Goal: Information Seeking & Learning: Learn about a topic

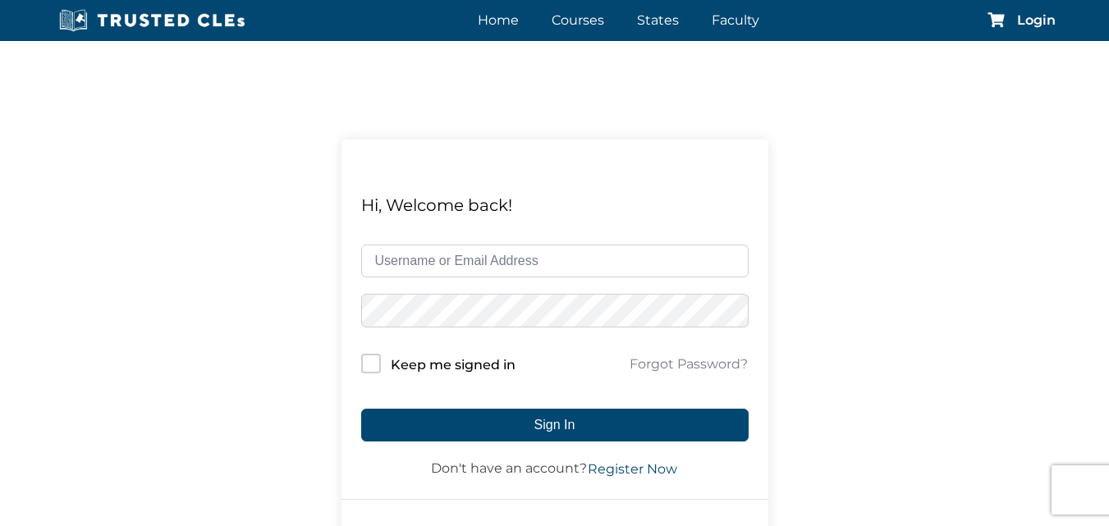
click at [508, 257] on input "text" at bounding box center [555, 261] width 388 height 33
type input "restevez"
click at [420, 360] on label "Keep me signed in" at bounding box center [453, 365] width 125 height 21
click at [381, 360] on input "Keep me signed in" at bounding box center [371, 364] width 20 height 20
checkbox input "true"
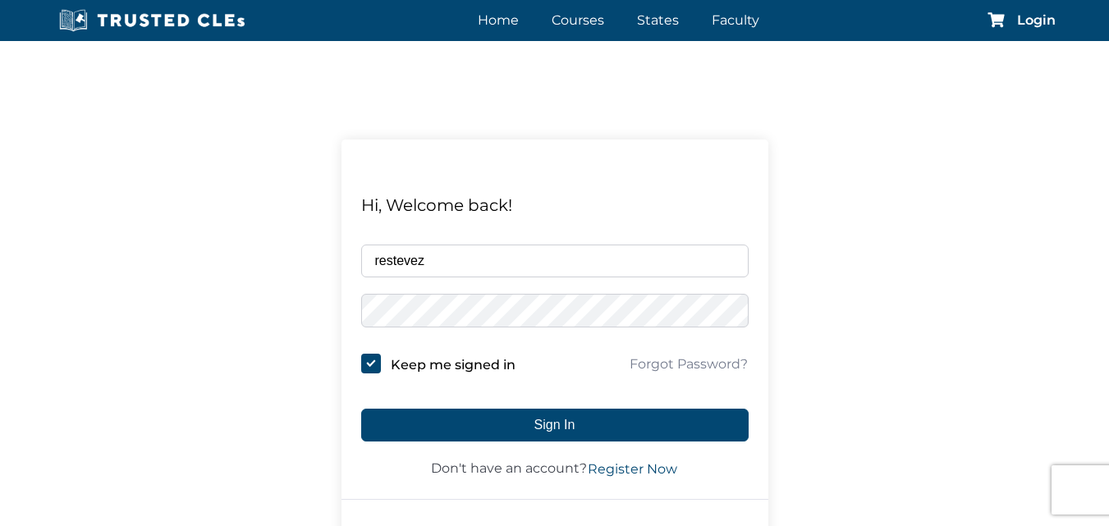
click at [470, 406] on form "restevez Keep me signed in Forgot Password? Sign In Don't have an account? Regi…" at bounding box center [555, 362] width 388 height 235
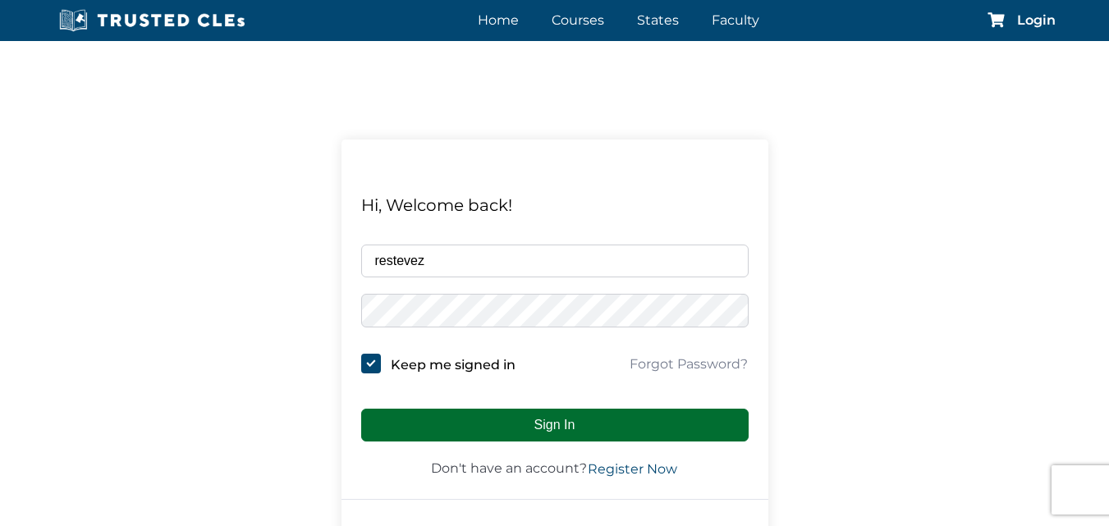
click at [479, 424] on button "Sign In" at bounding box center [555, 425] width 388 height 33
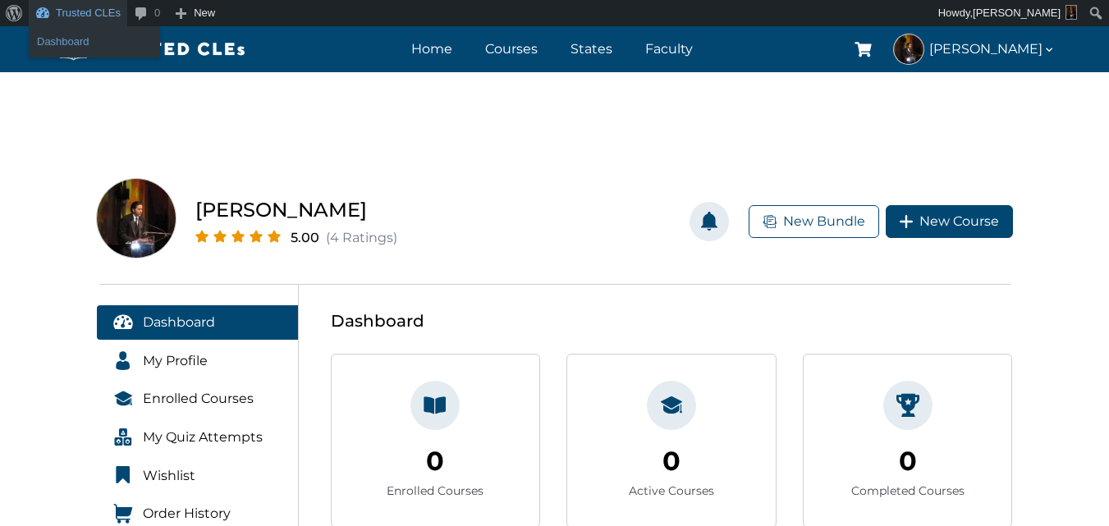
click at [95, 39] on link "Dashboard" at bounding box center [94, 41] width 131 height 21
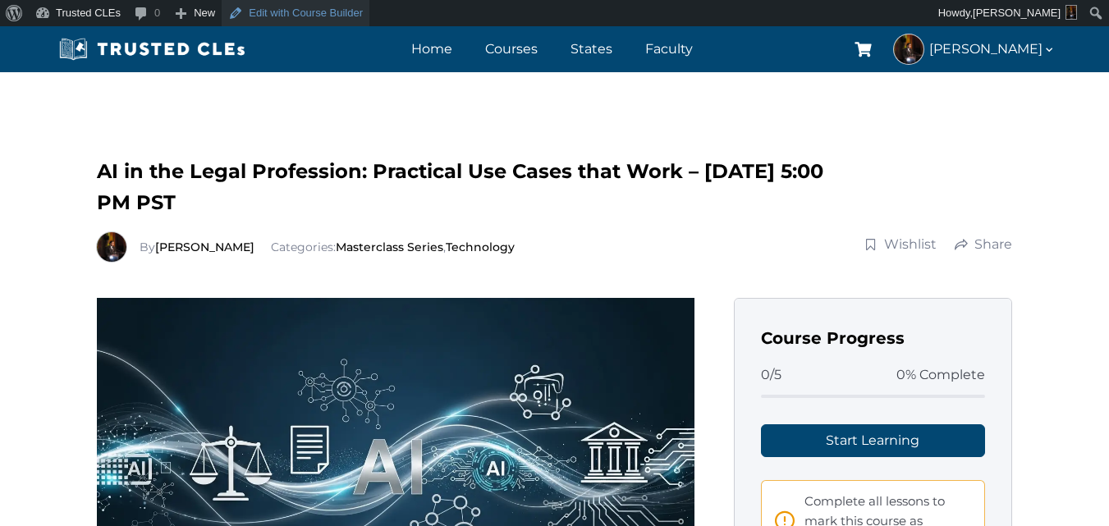
click at [351, 12] on link "Edit with Course Builder" at bounding box center [296, 13] width 148 height 26
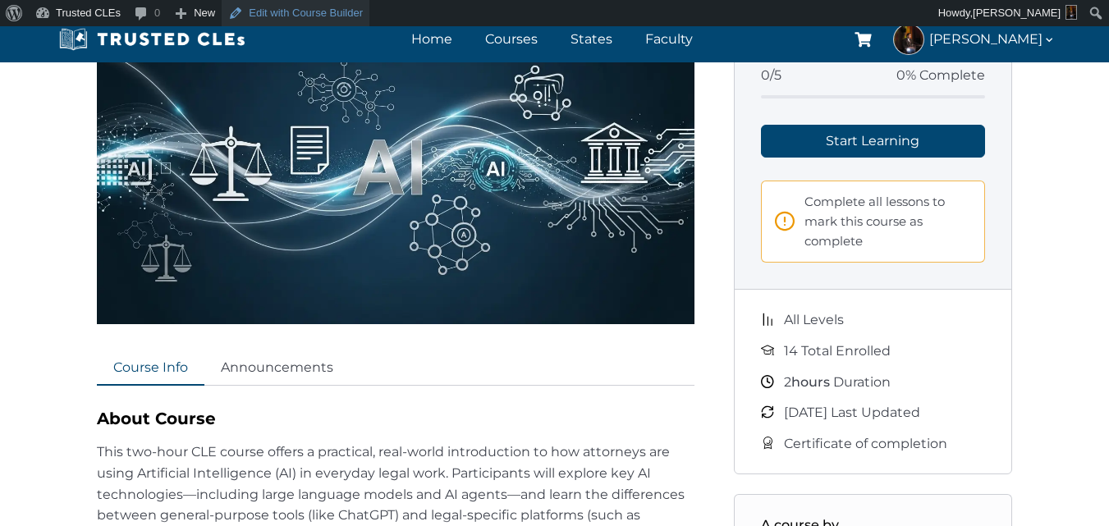
scroll to position [328, 0]
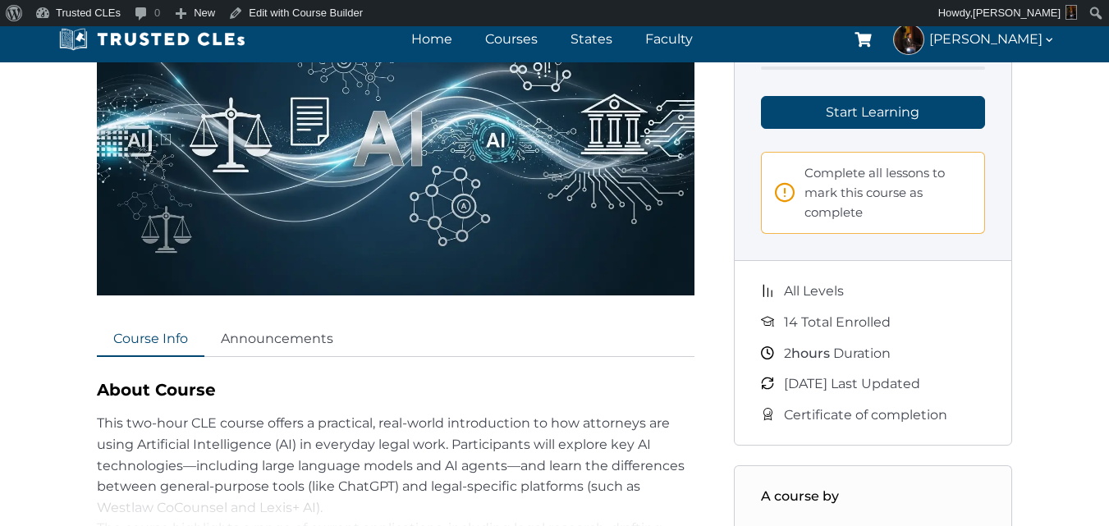
click at [830, 354] on span "hours" at bounding box center [811, 354] width 39 height 16
drag, startPoint x: 830, startPoint y: 354, endPoint x: 828, endPoint y: 340, distance: 14.2
click at [828, 340] on ul "All Levels 14 Total Enrolled 2 hours Duration October 1, 2025 Last Updated Cert…" at bounding box center [873, 353] width 225 height 145
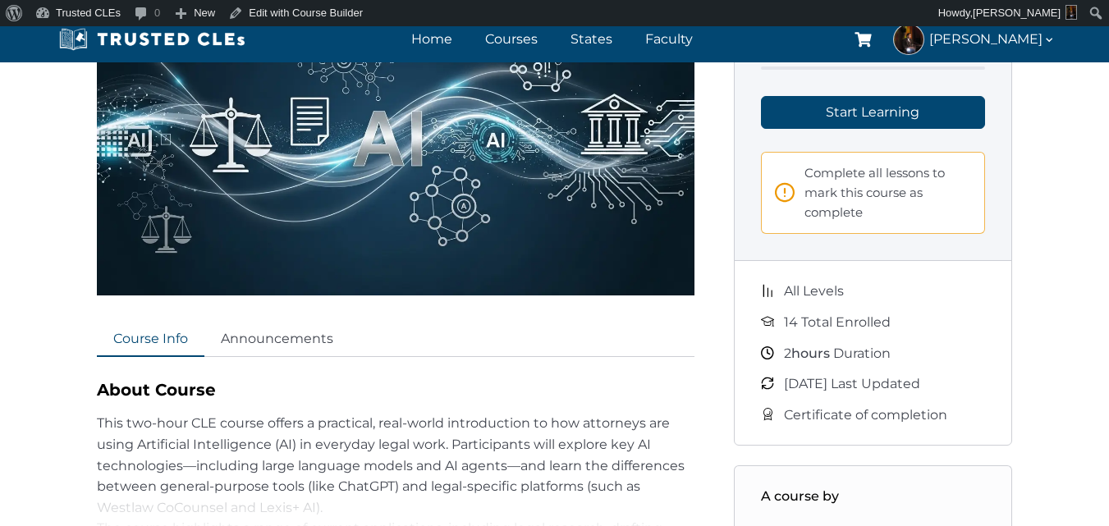
click at [805, 321] on span "14 Total Enrolled" at bounding box center [837, 322] width 107 height 21
drag, startPoint x: 805, startPoint y: 321, endPoint x: 849, endPoint y: 347, distance: 51.5
click at [849, 347] on ul "All Levels 14 Total Enrolled 2 hours Duration October 1, 2025 Last Updated Cert…" at bounding box center [873, 353] width 225 height 145
click at [849, 347] on span "2 hours Duration" at bounding box center [837, 353] width 107 height 21
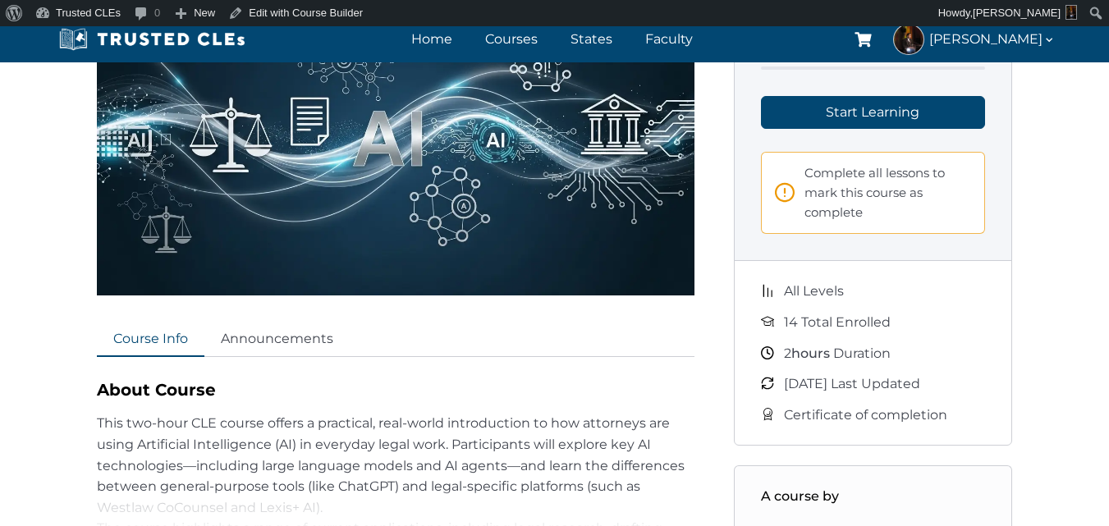
click at [849, 347] on span "2 hours Duration" at bounding box center [837, 353] width 107 height 21
drag, startPoint x: 849, startPoint y: 347, endPoint x: 786, endPoint y: 288, distance: 86.6
click at [786, 288] on ul "All Levels 14 Total Enrolled 2 hours Duration October 1, 2025 Last Updated Cert…" at bounding box center [873, 353] width 225 height 145
click at [786, 288] on span "All Levels" at bounding box center [814, 291] width 60 height 21
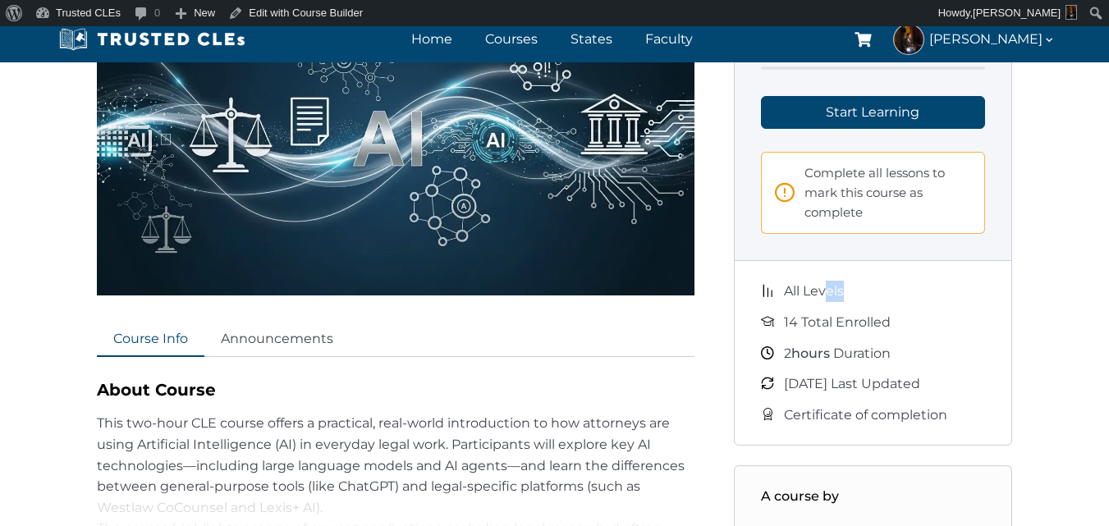
click at [786, 288] on span "All Levels" at bounding box center [814, 291] width 60 height 21
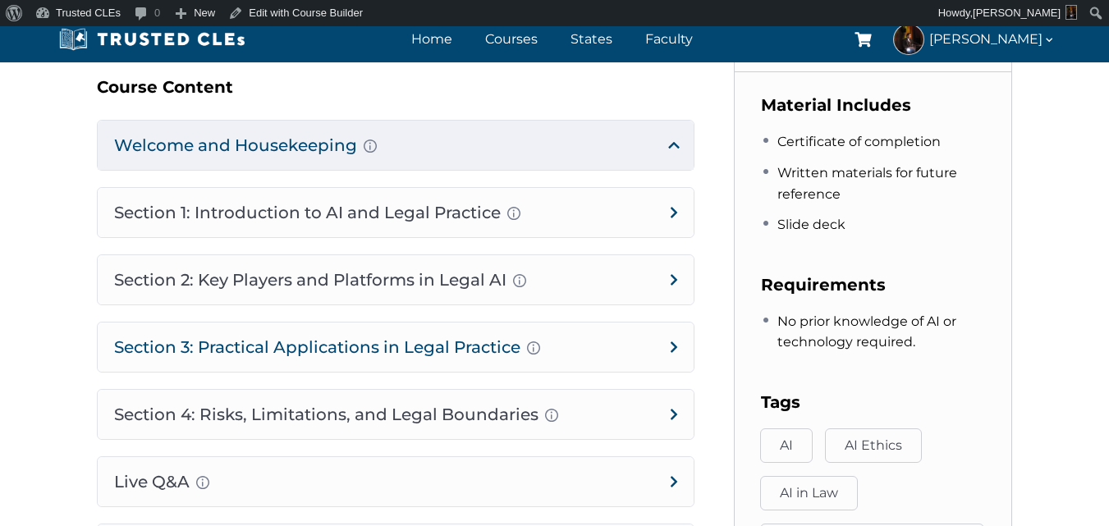
scroll to position [903, 0]
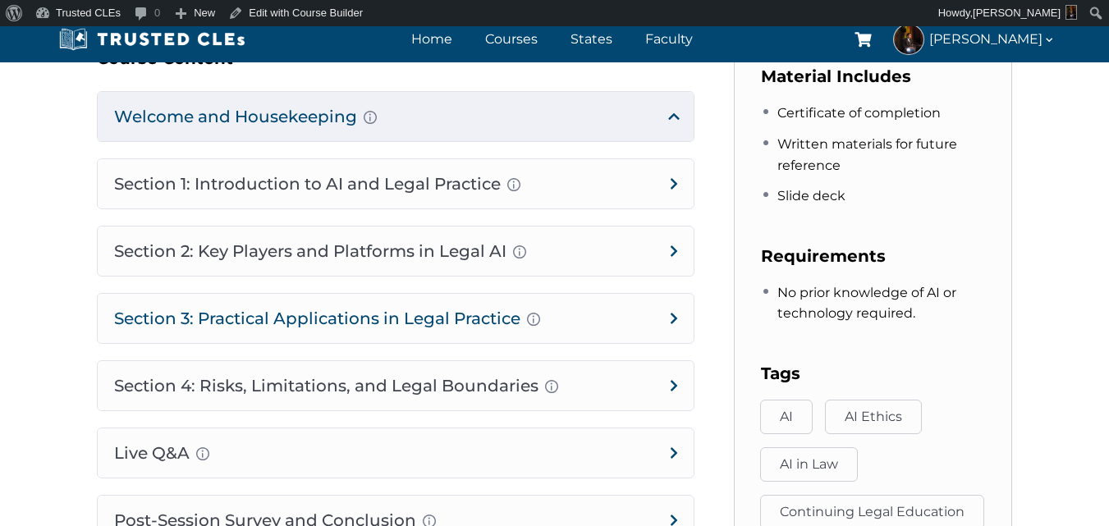
click at [601, 320] on h4 "Section 3: Practical Applications in Legal Practice Prompt Engineering Fundamen…" at bounding box center [396, 318] width 596 height 49
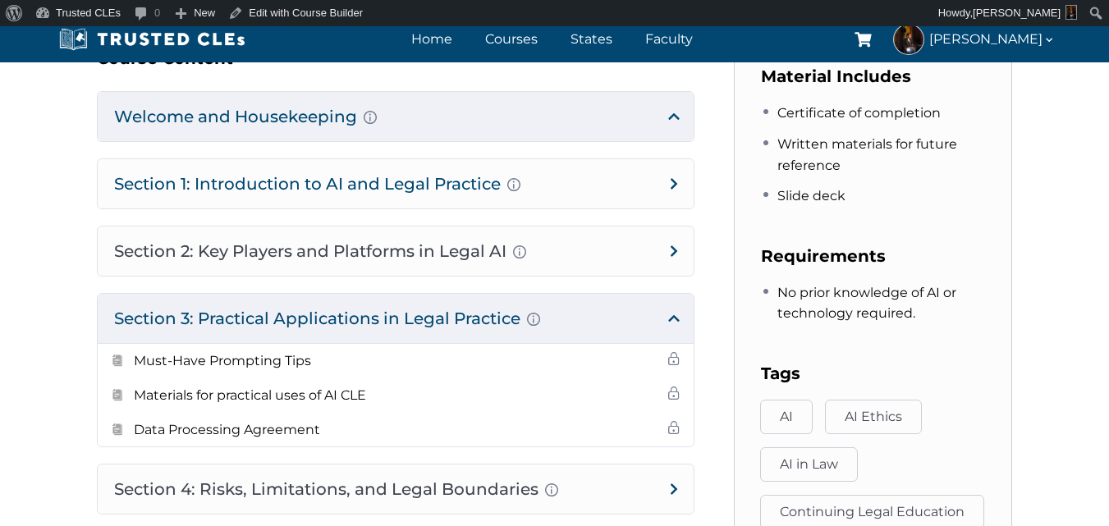
scroll to position [1232, 0]
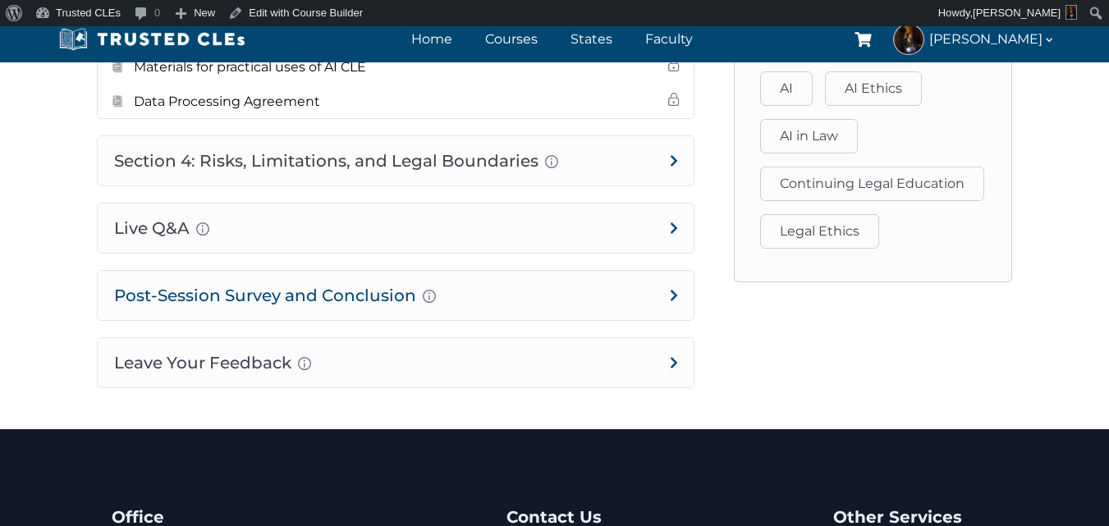
click at [573, 308] on h4 "Post-Session Survey and Conclusion Completion instructions for survey and atten…" at bounding box center [396, 295] width 596 height 49
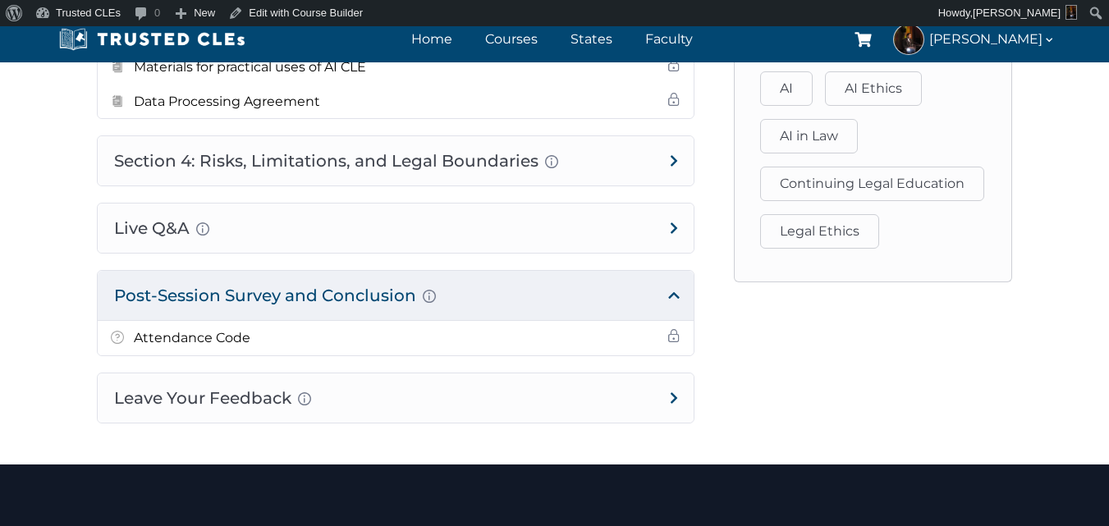
click at [573, 308] on h4 "Post-Session Survey and Conclusion Completion instructions for survey and atten…" at bounding box center [396, 295] width 596 height 49
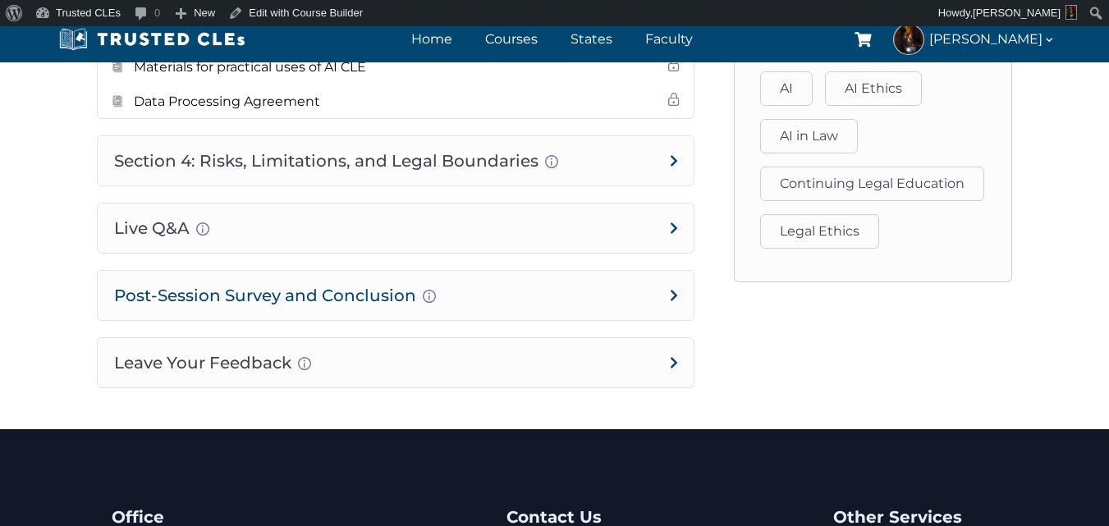
click at [553, 276] on h4 "Post-Session Survey and Conclusion Completion instructions for survey and atten…" at bounding box center [396, 295] width 596 height 49
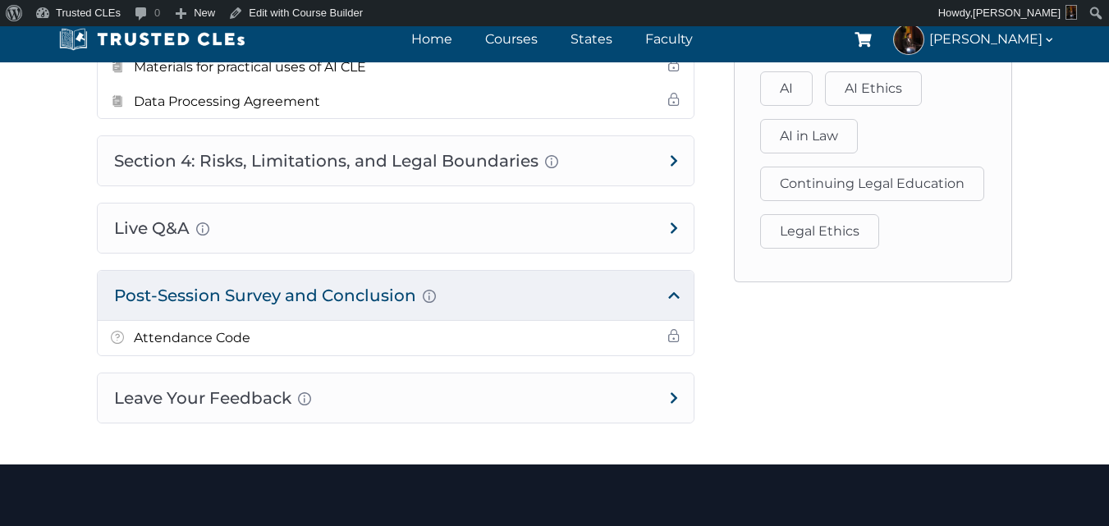
click at [547, 361] on div "Welcome and Housekeeping Introduction of presenters and overview of course stru…" at bounding box center [396, 93] width 598 height 660
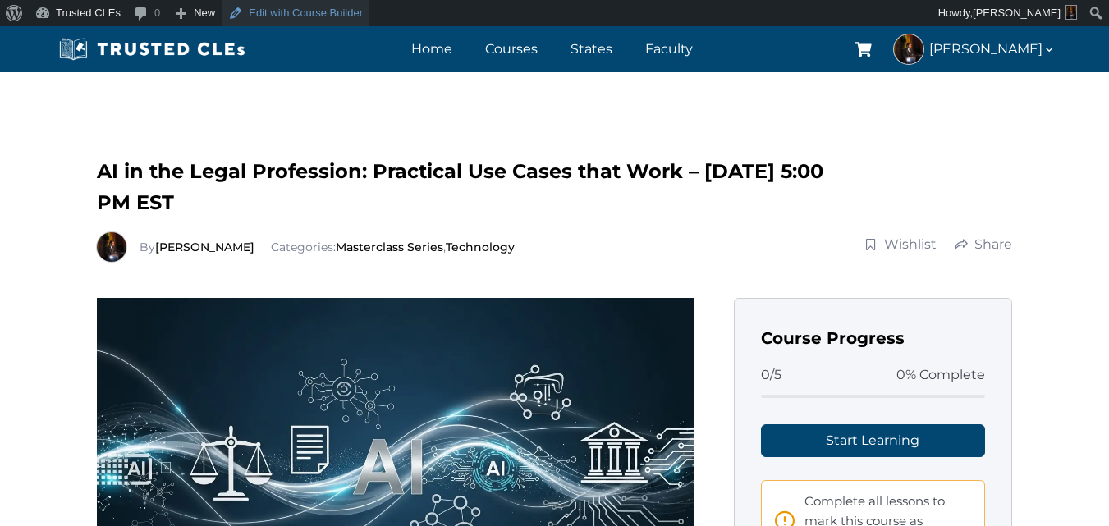
click at [340, 10] on link "Edit with Course Builder" at bounding box center [296, 13] width 148 height 26
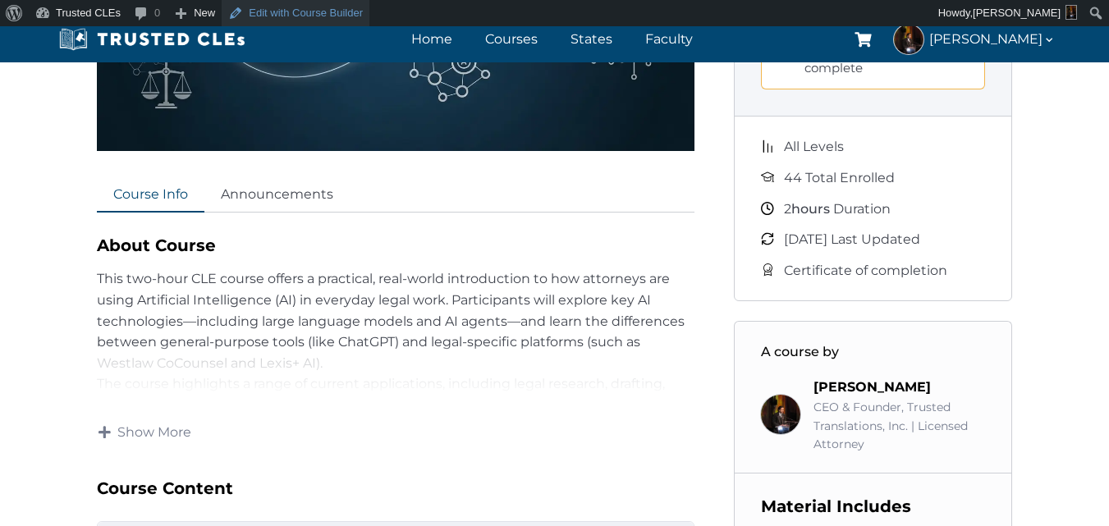
scroll to position [493, 0]
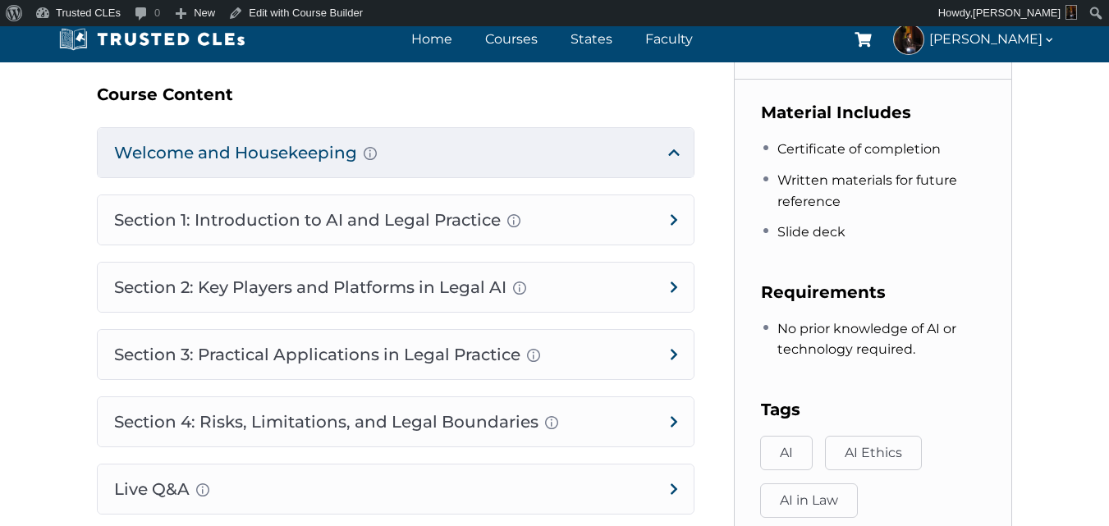
scroll to position [821, 0]
